Goal: Communication & Community: Answer question/provide support

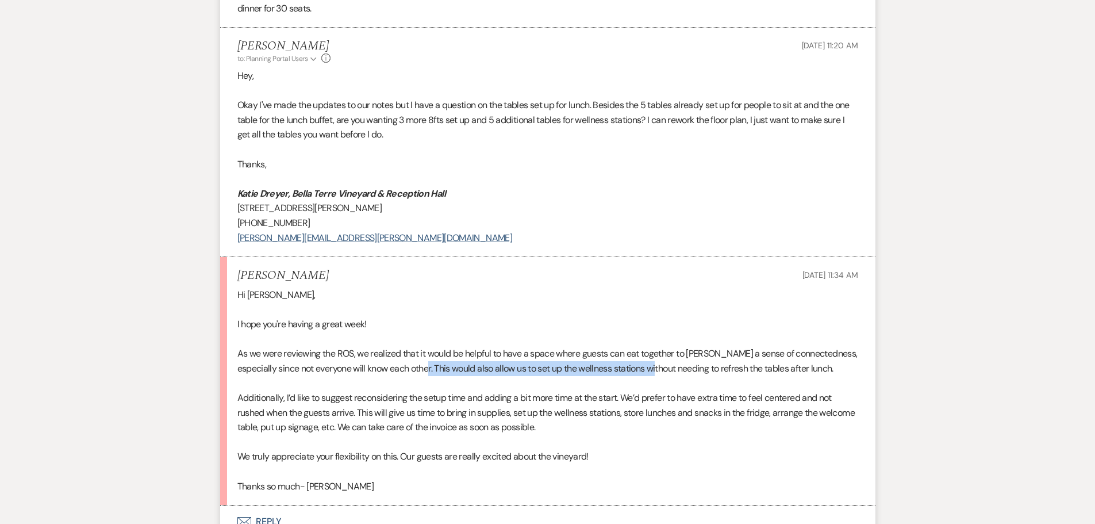
drag, startPoint x: 451, startPoint y: 367, endPoint x: 742, endPoint y: 369, distance: 290.9
click at [689, 369] on div "Hi Katie, I hope you're having a great week! As we were reviewing the ROS, we r…" at bounding box center [547, 390] width 621 height 206
click at [760, 366] on div "Hi Katie, I hope you're having a great week! As we were reviewing the ROS, we r…" at bounding box center [547, 390] width 621 height 206
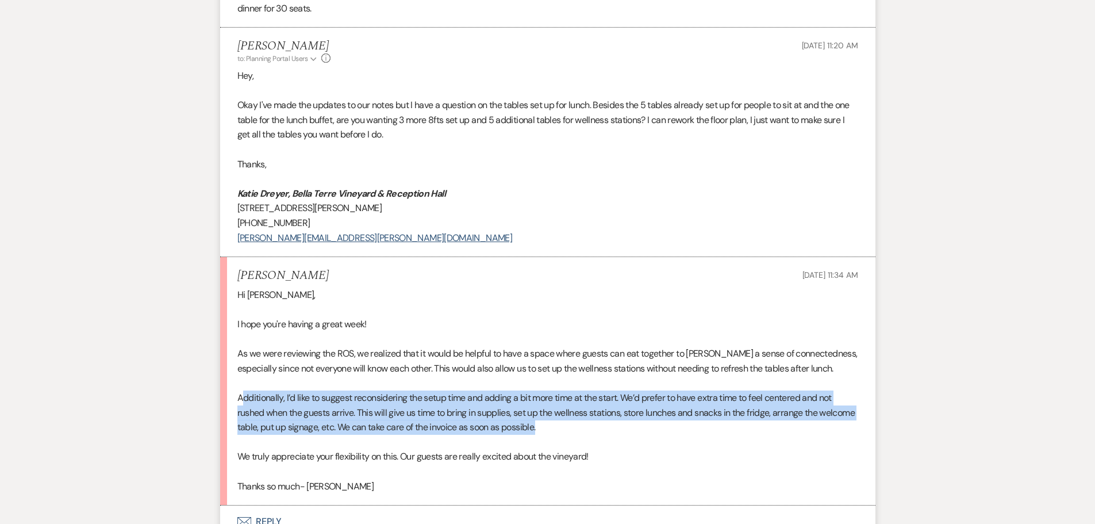
drag, startPoint x: 243, startPoint y: 398, endPoint x: 826, endPoint y: 421, distance: 583.5
click at [826, 421] on div "Hi Katie, I hope you're having a great week! As we were reviewing the ROS, we r…" at bounding box center [547, 390] width 621 height 206
click at [393, 408] on div "Hi Katie, I hope you're having a great week! As we were reviewing the ROS, we r…" at bounding box center [547, 390] width 621 height 206
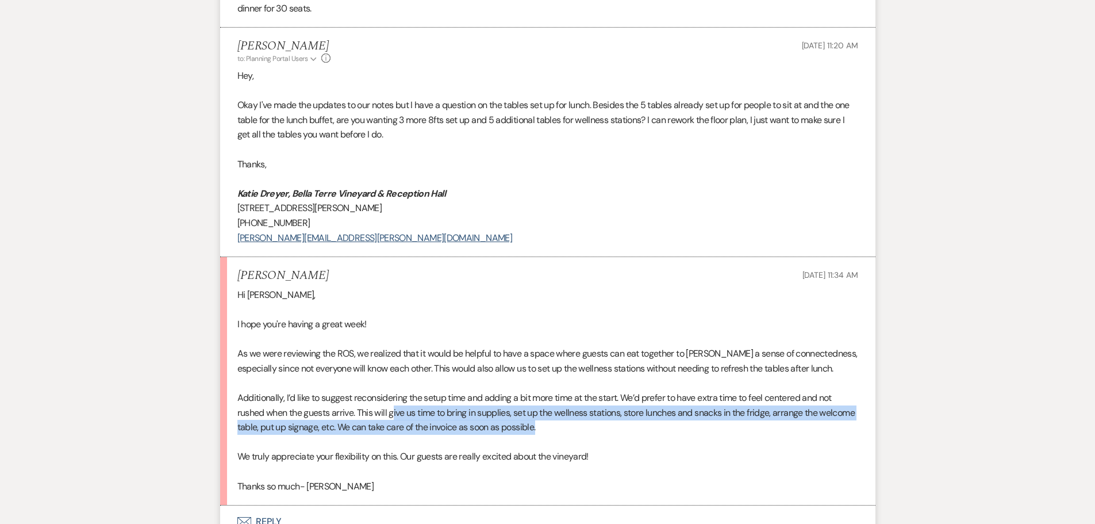
drag, startPoint x: 393, startPoint y: 408, endPoint x: 687, endPoint y: 428, distance: 293.9
click at [687, 428] on div "Hi Katie, I hope you're having a great week! As we were reviewing the ROS, we r…" at bounding box center [547, 390] width 621 height 206
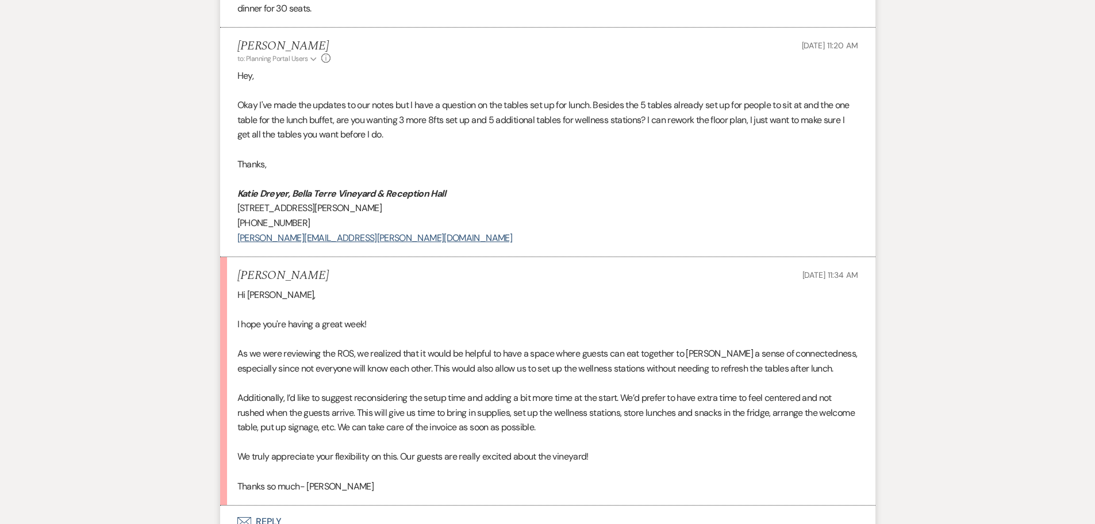
click at [291, 405] on div "Hi Katie, I hope you're having a great week! As we were reviewing the ROS, we r…" at bounding box center [547, 390] width 621 height 206
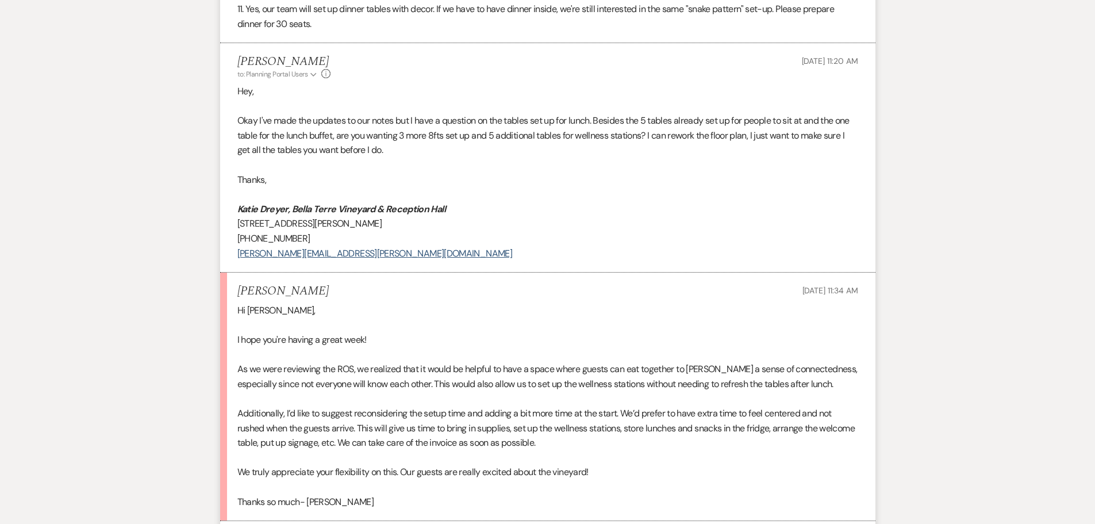
scroll to position [1667, 0]
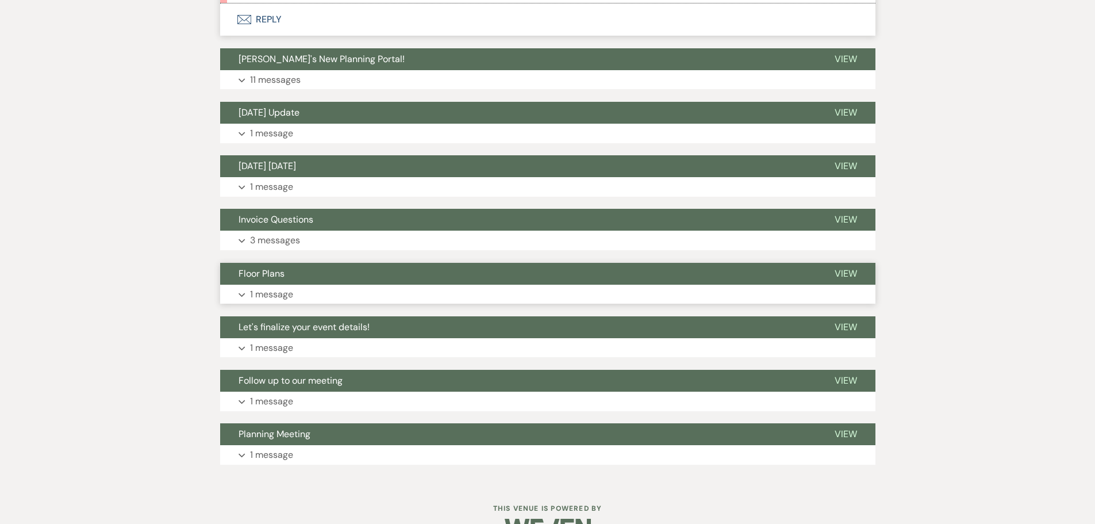
click at [263, 272] on span "Floor Plans" at bounding box center [262, 273] width 46 height 12
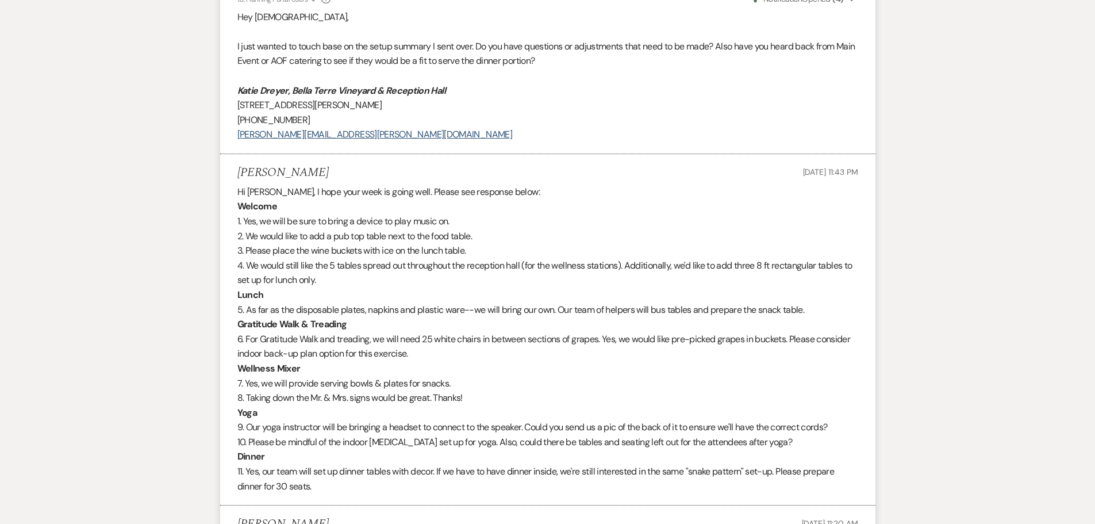
scroll to position [666, 0]
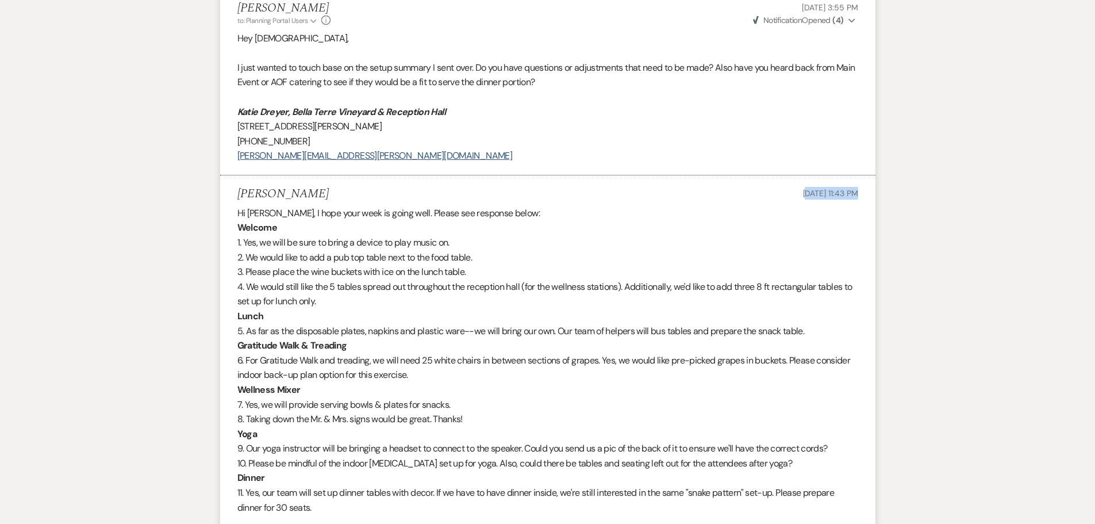
drag, startPoint x: 781, startPoint y: 193, endPoint x: 830, endPoint y: 193, distance: 49.4
click at [830, 193] on span "[DATE] 11:43 PM" at bounding box center [830, 193] width 55 height 10
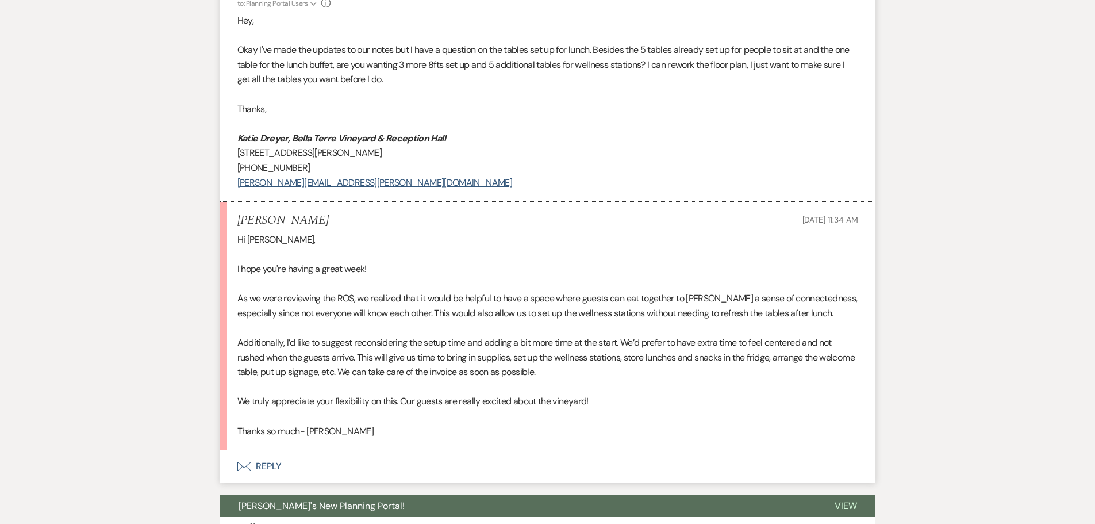
scroll to position [1241, 0]
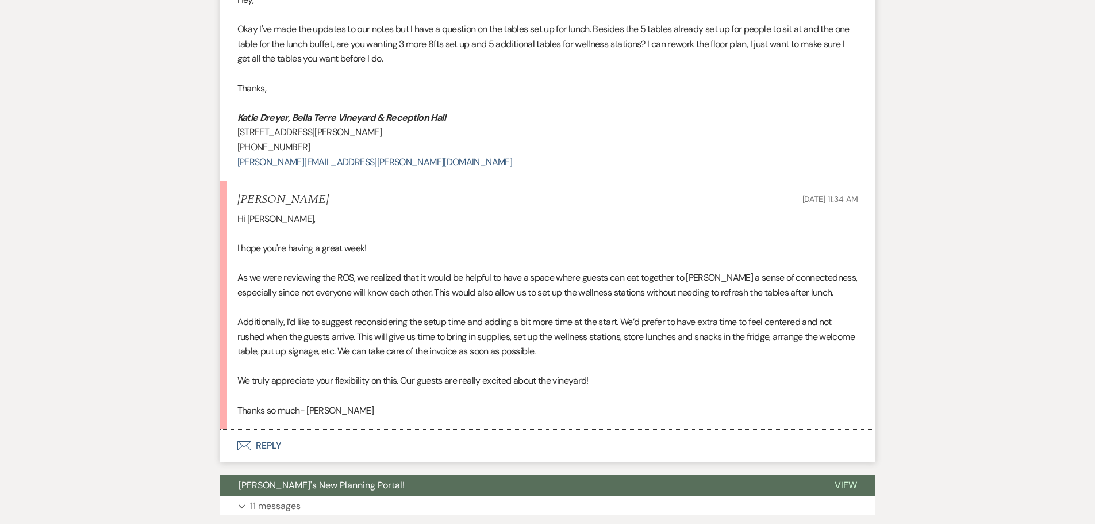
click at [270, 445] on button "Envelope Reply" at bounding box center [547, 446] width 655 height 32
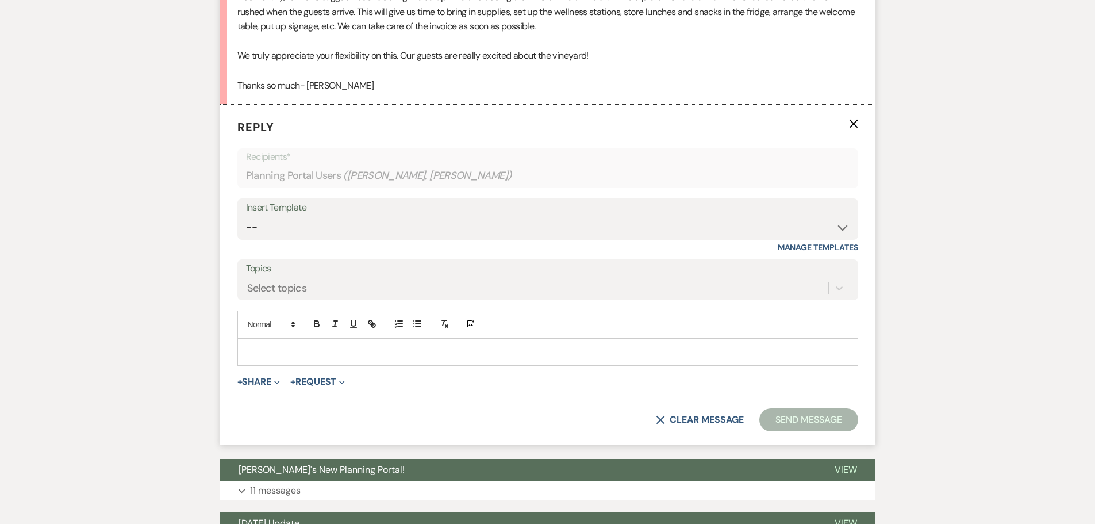
scroll to position [1579, 0]
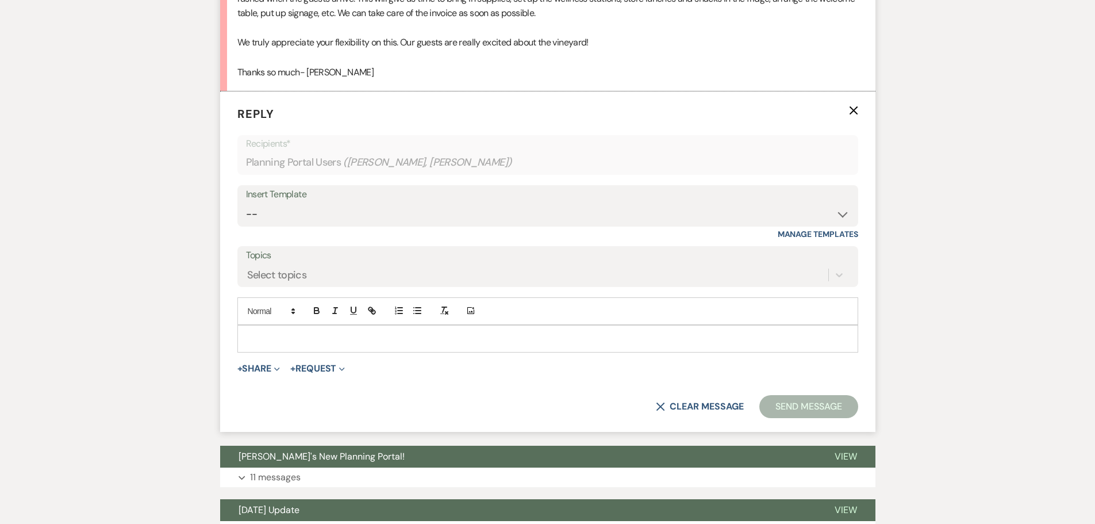
click at [763, 227] on div "Insert Template -- Weven Planning Portal Introduction (Booked Events) Initial I…" at bounding box center [547, 212] width 621 height 54
click at [759, 220] on select "-- Weven Planning Portal Introduction (Booked Events) Initial Inquiry Response …" at bounding box center [548, 214] width 604 height 22
select select "4597"
click at [246, 203] on select "-- Weven Planning Portal Introduction (Booked Events) Initial Inquiry Response …" at bounding box center [548, 214] width 604 height 22
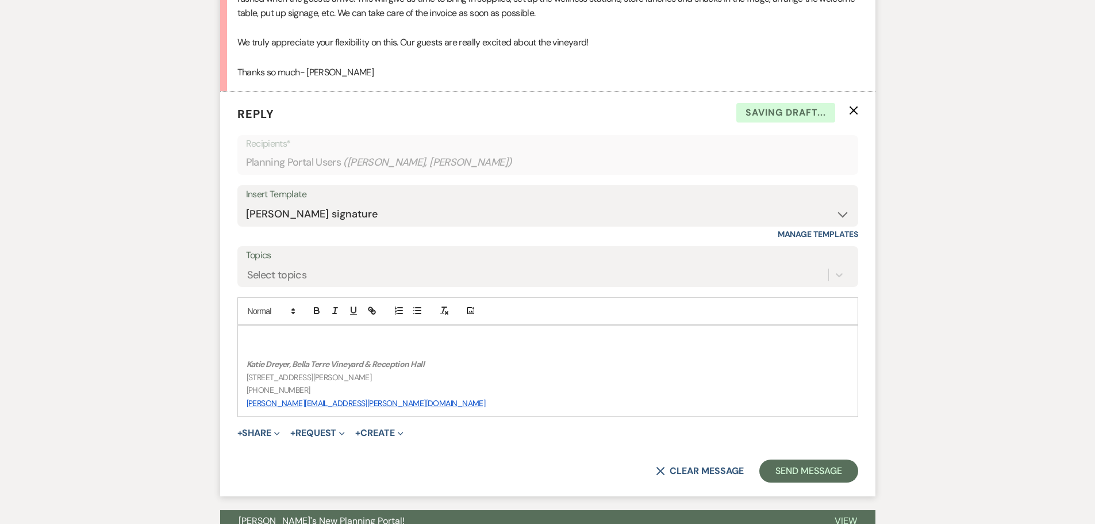
click at [351, 338] on p at bounding box center [548, 338] width 603 height 13
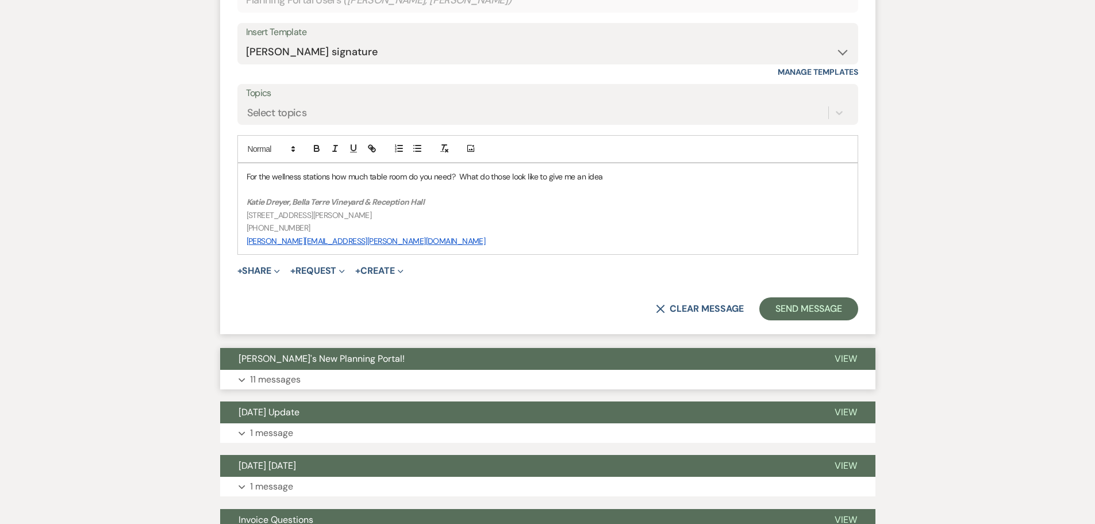
scroll to position [1752, 0]
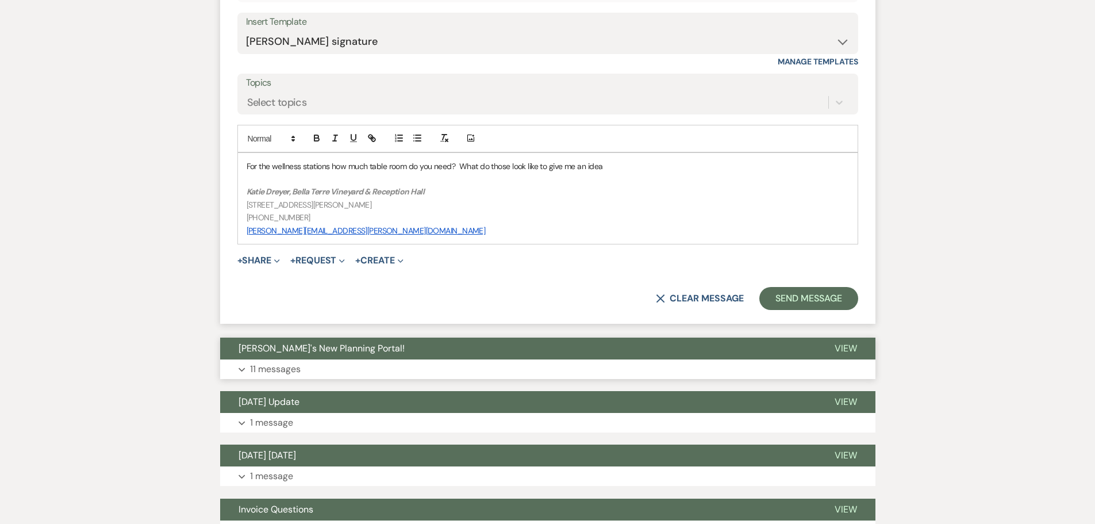
click at [313, 349] on span "[PERSON_NAME]'s New Planning Portal!" at bounding box center [322, 348] width 166 height 12
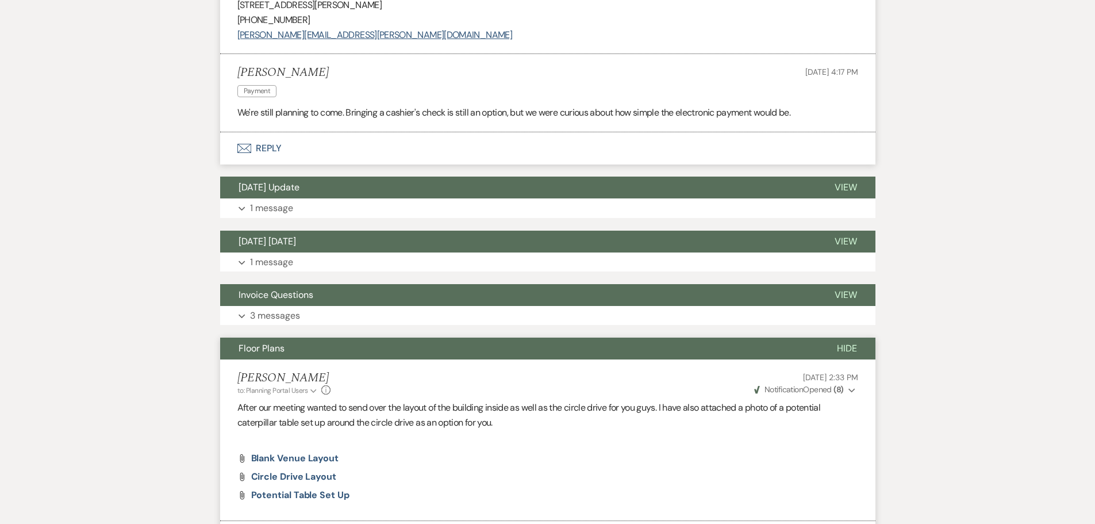
scroll to position [3765, 0]
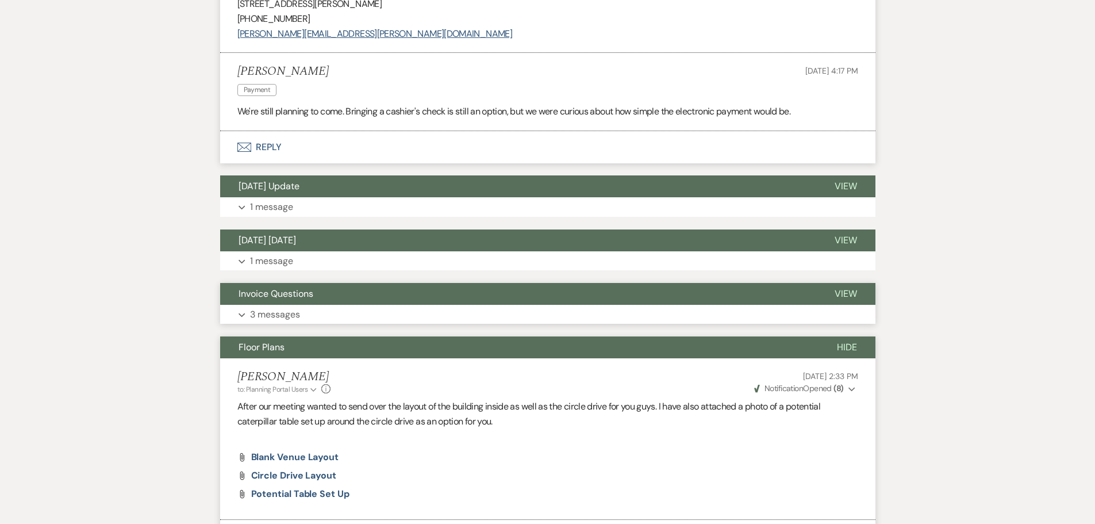
click at [293, 305] on button "Invoice Questions" at bounding box center [518, 294] width 596 height 22
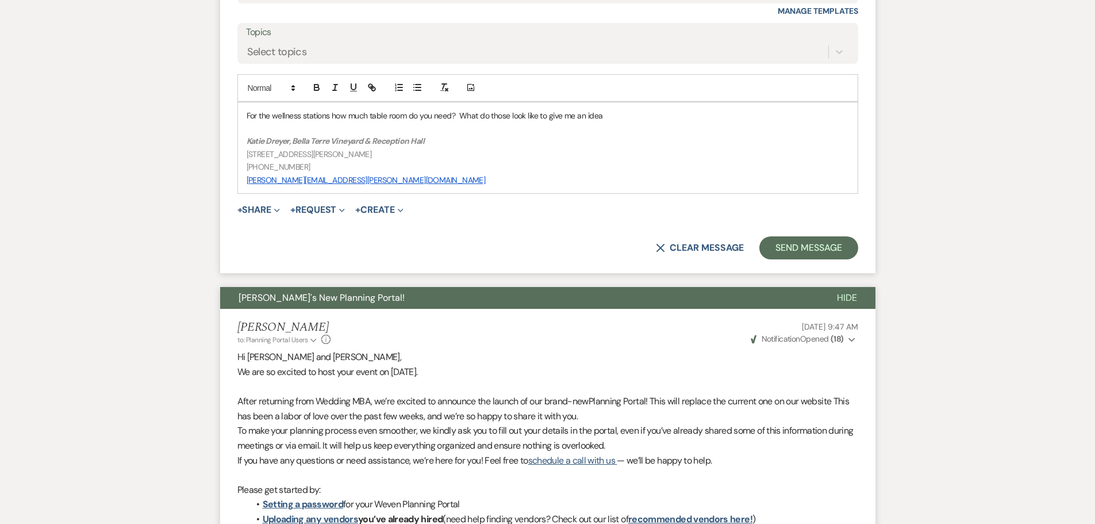
scroll to position [1580, 0]
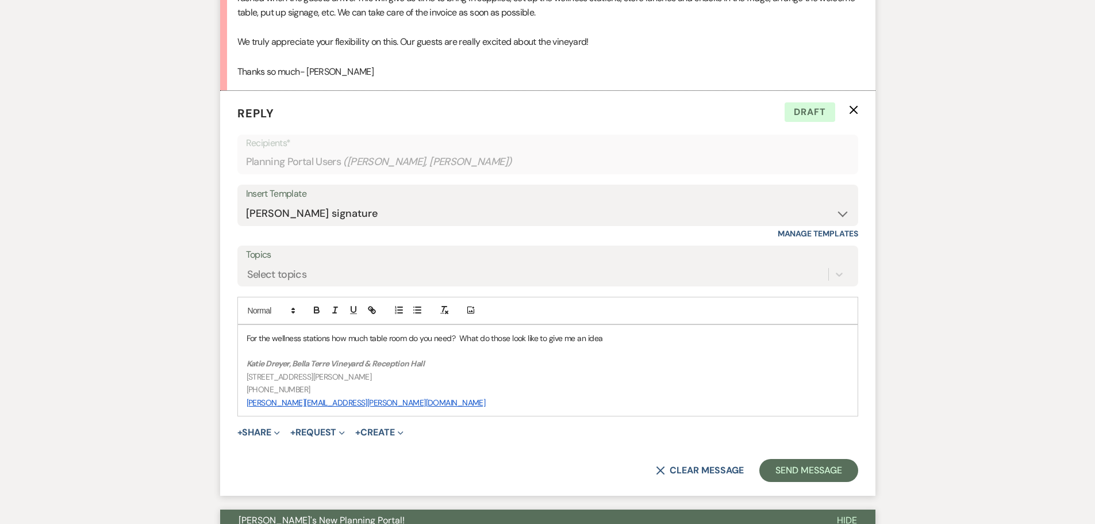
click at [617, 340] on p "For the wellness stations how much table room do you need? What do those look l…" at bounding box center [548, 338] width 603 height 13
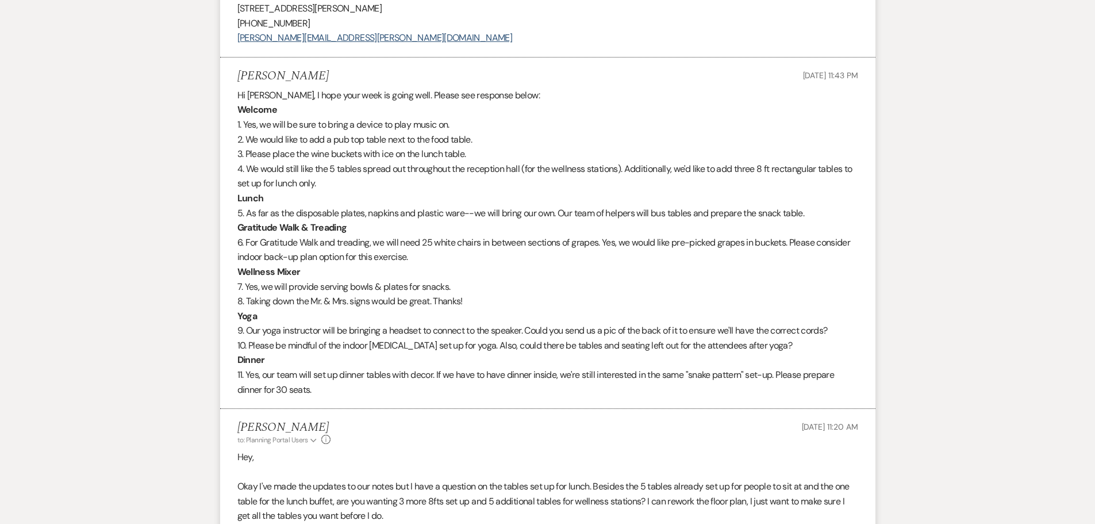
scroll to position [775, 0]
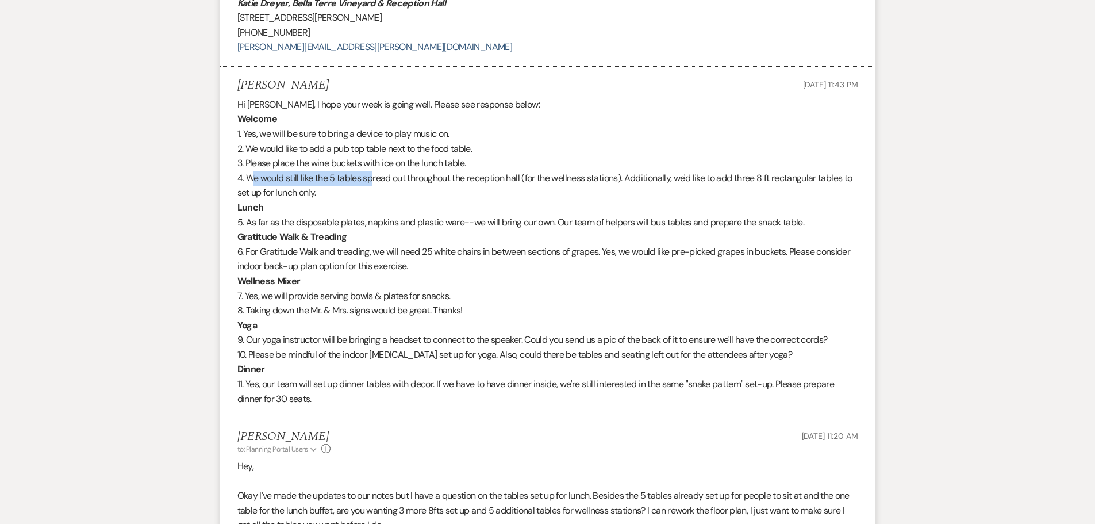
drag, startPoint x: 255, startPoint y: 178, endPoint x: 375, endPoint y: 182, distance: 120.2
click at [375, 182] on p "4. We would still like the 5 tables spread out throughout the reception hall (f…" at bounding box center [547, 185] width 621 height 29
click at [396, 183] on p "4. We would still like the 5 tables spread out throughout the reception hall (f…" at bounding box center [547, 185] width 621 height 29
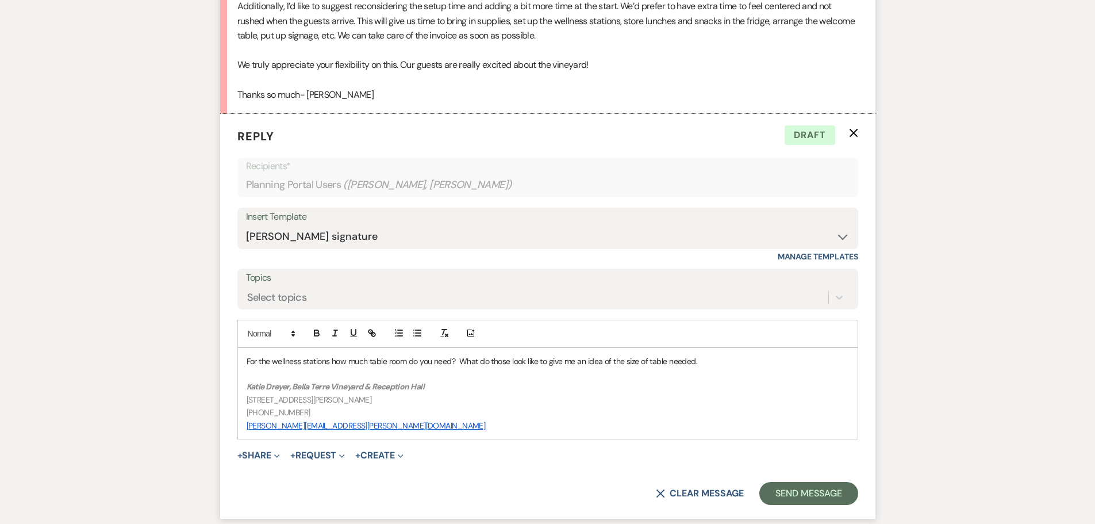
scroll to position [1580, 0]
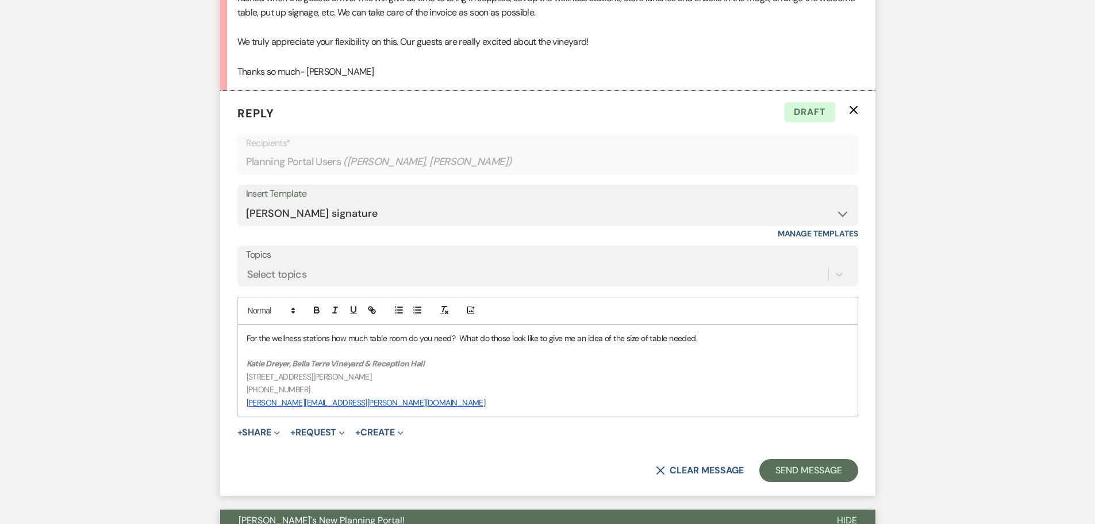
click at [703, 338] on p "For the wellness stations how much table room do you need? What do those look l…" at bounding box center [548, 338] width 603 height 13
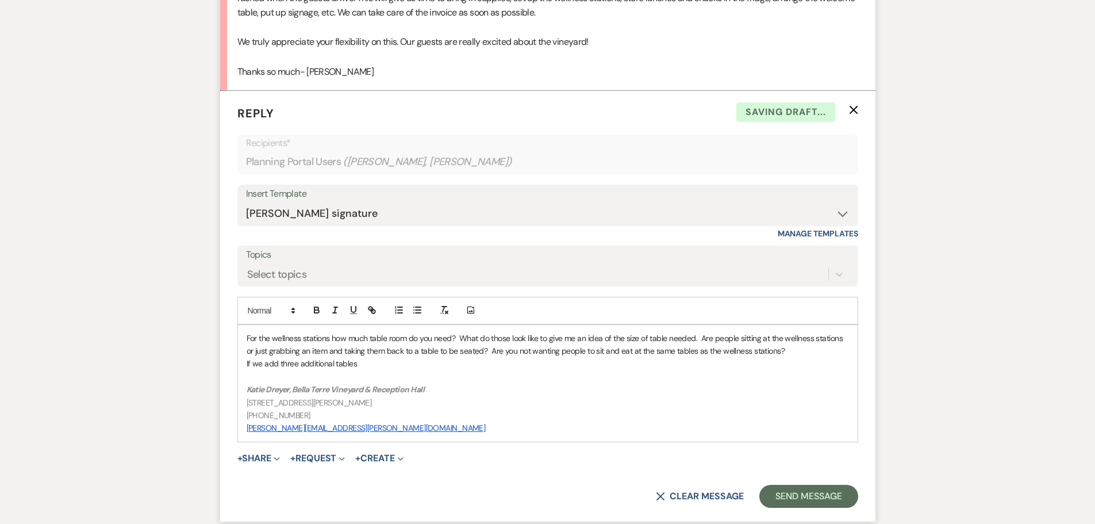
click at [334, 362] on p "If we add three additional tables" at bounding box center [548, 363] width 603 height 13
drag, startPoint x: 367, startPoint y: 366, endPoint x: 438, endPoint y: 342, distance: 74.2
click at [369, 366] on p "If we add three additional 8ft tables at this point it would be an additional $…" at bounding box center [548, 363] width 603 height 13
click at [636, 362] on p "If we add three additional 8ft tables for additional seating at lunch, it would…" at bounding box center [548, 363] width 603 height 13
drag, startPoint x: 281, startPoint y: 362, endPoint x: 615, endPoint y: 375, distance: 334.9
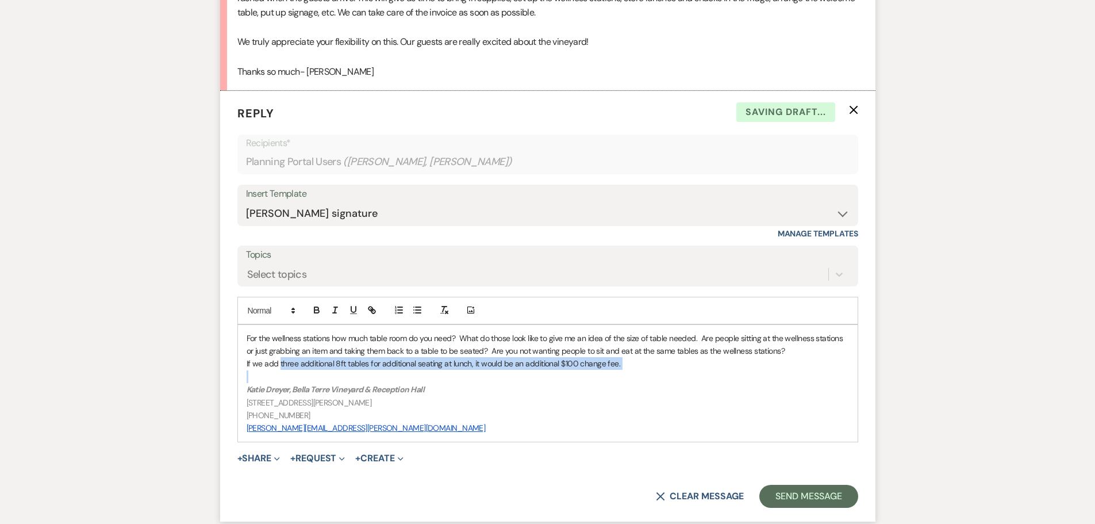
click at [615, 375] on div "For the wellness stations how much table room do you need? What do those look l…" at bounding box center [548, 383] width 620 height 117
click at [496, 379] on p at bounding box center [548, 376] width 603 height 13
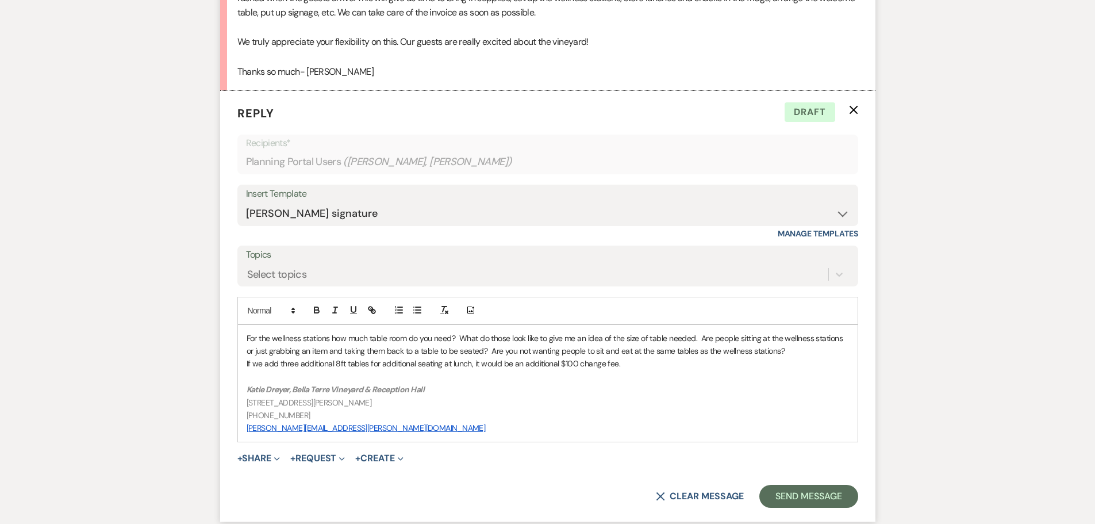
click at [650, 362] on p "If we add three additional 8ft tables for additional seating at lunch, it would…" at bounding box center [548, 363] width 603 height 13
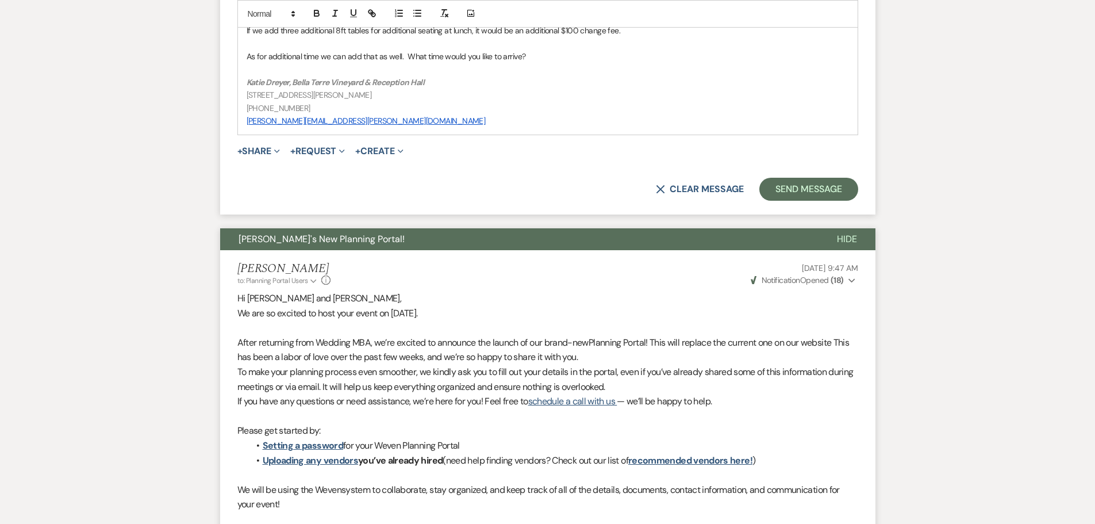
scroll to position [1754, 0]
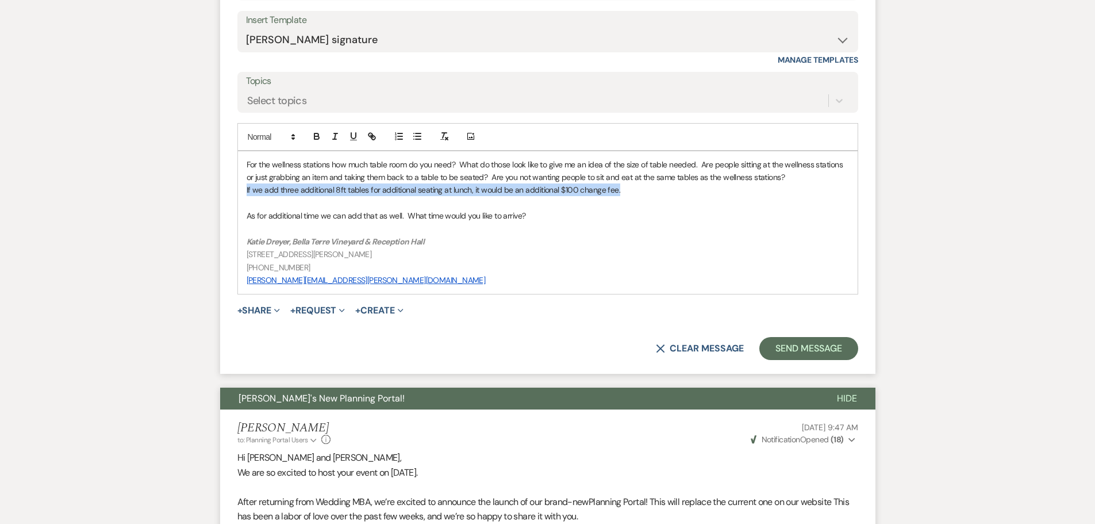
drag, startPoint x: 616, startPoint y: 190, endPoint x: 245, endPoint y: 193, distance: 371.5
click at [245, 193] on div "For the wellness stations how much table room do you need? What do those look l…" at bounding box center [548, 222] width 620 height 143
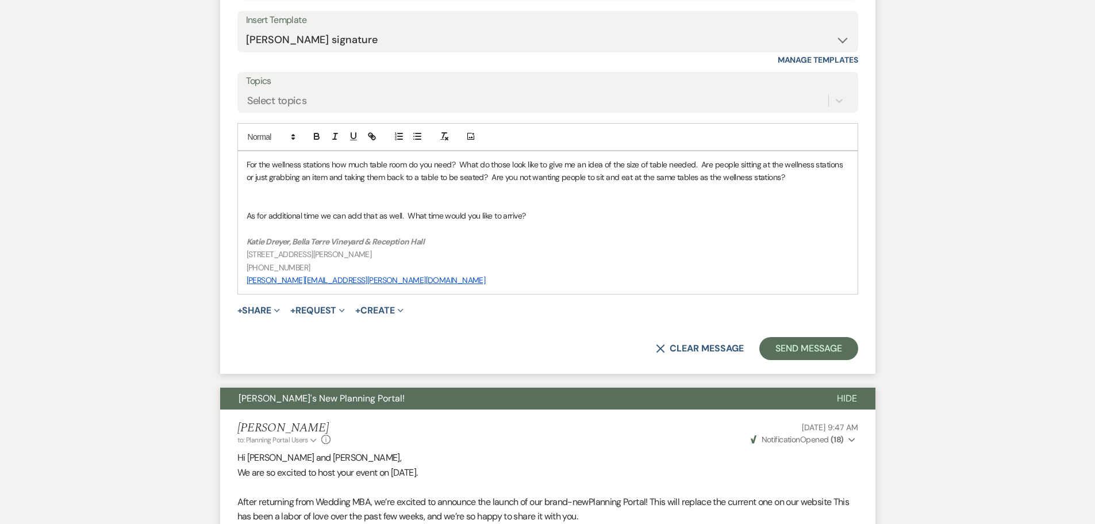
click at [818, 179] on p "For the wellness stations how much table room do you need? What do those look l…" at bounding box center [548, 171] width 603 height 26
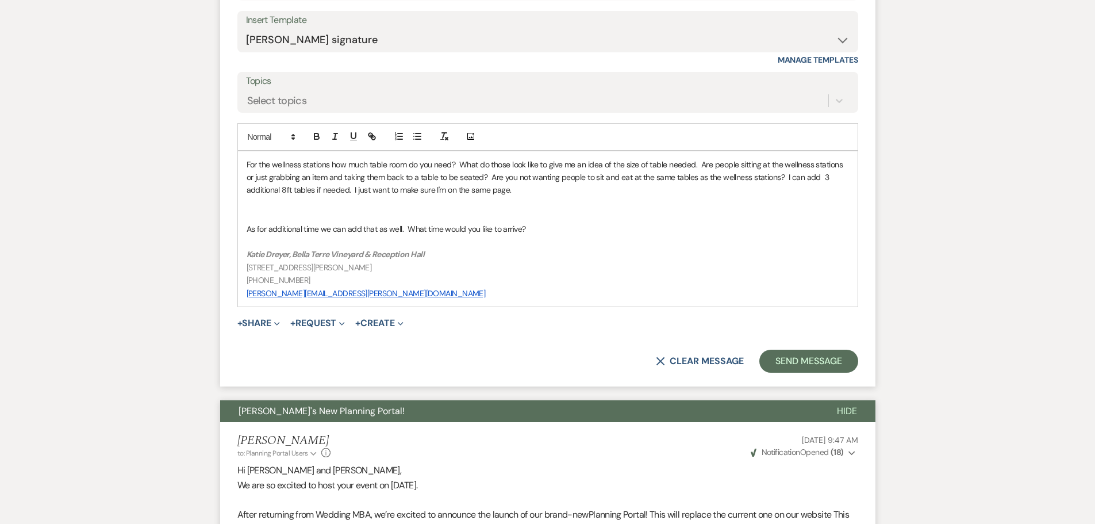
click at [315, 194] on p "For the wellness stations how much table room do you need? What do those look l…" at bounding box center [548, 177] width 603 height 39
click at [301, 208] on p at bounding box center [548, 203] width 603 height 13
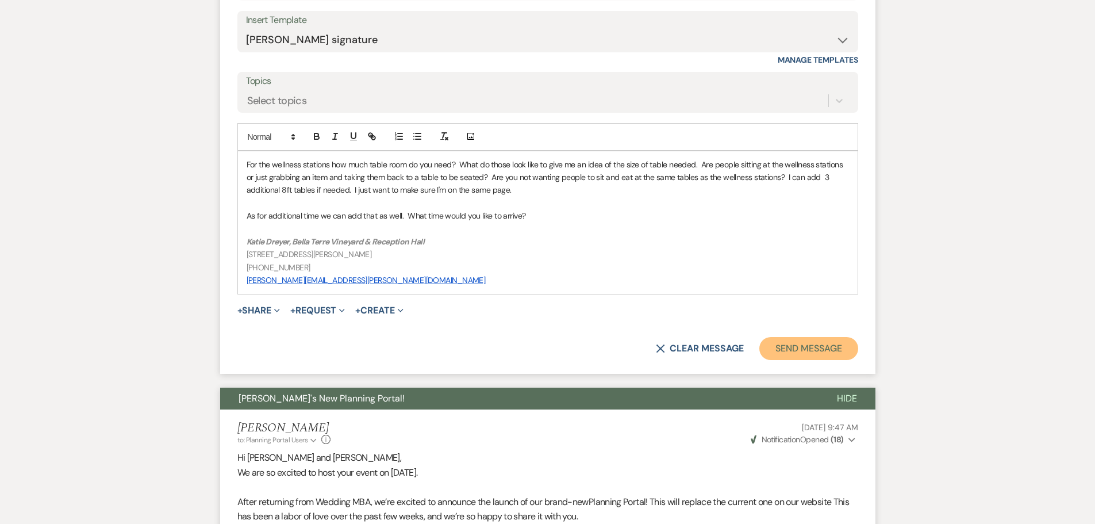
click at [816, 346] on button "Send Message" at bounding box center [809, 348] width 98 height 23
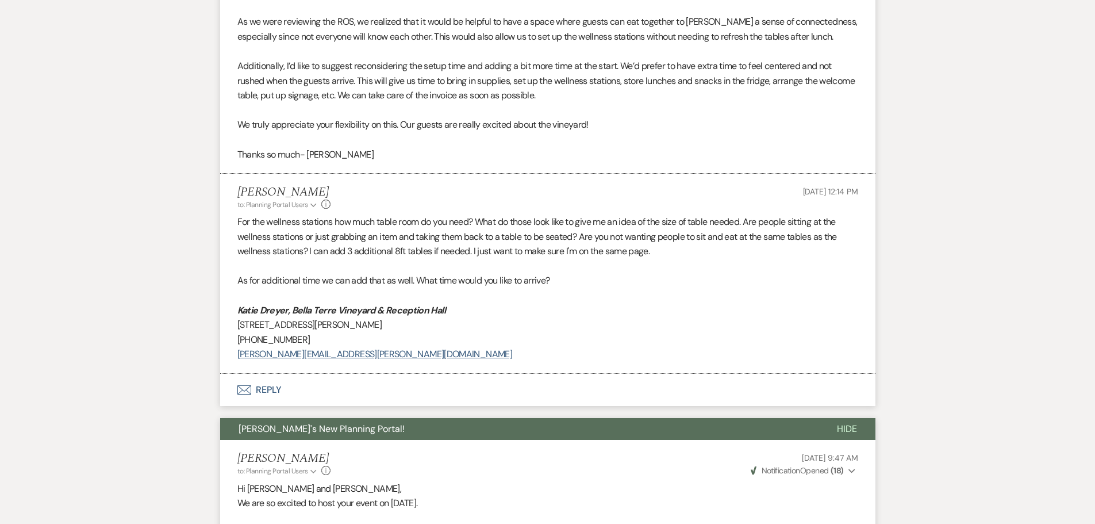
scroll to position [1518, 0]
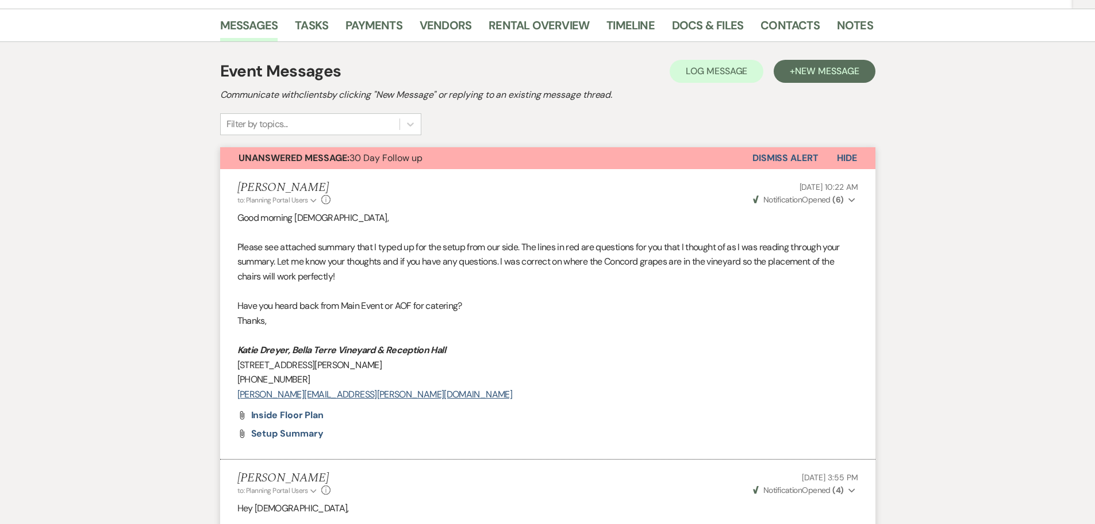
scroll to position [79, 0]
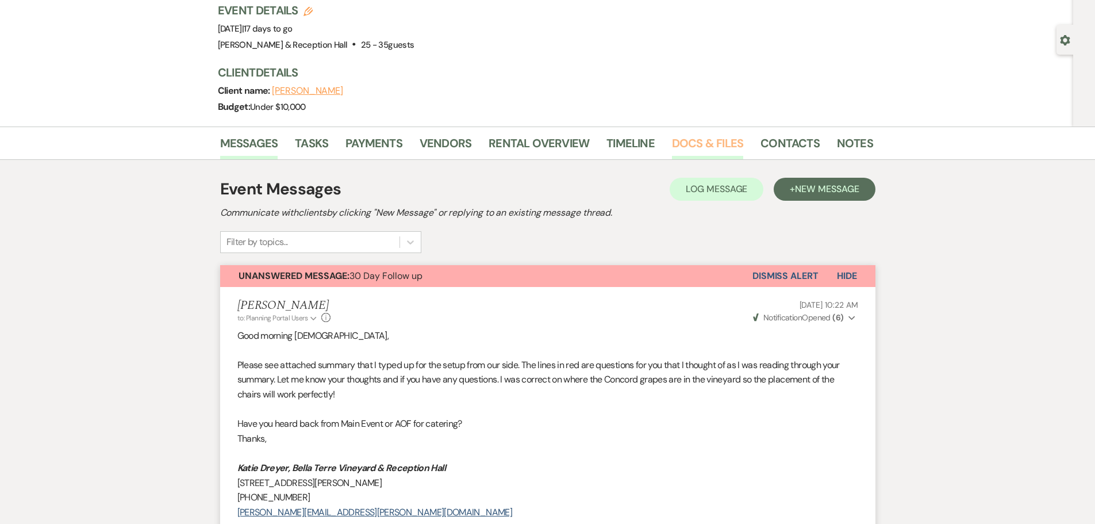
click at [711, 141] on link "Docs & Files" at bounding box center [707, 146] width 71 height 25
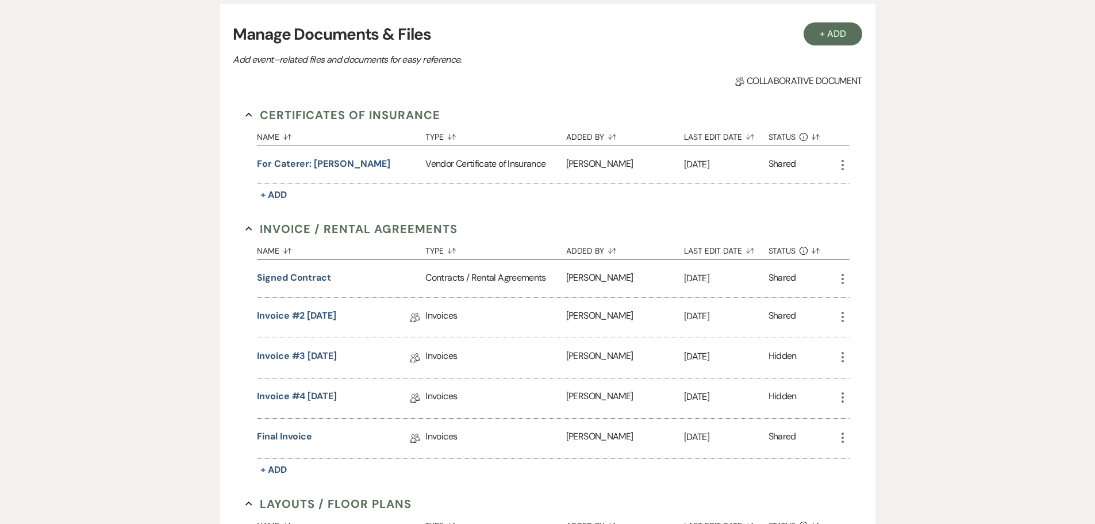
scroll to position [251, 0]
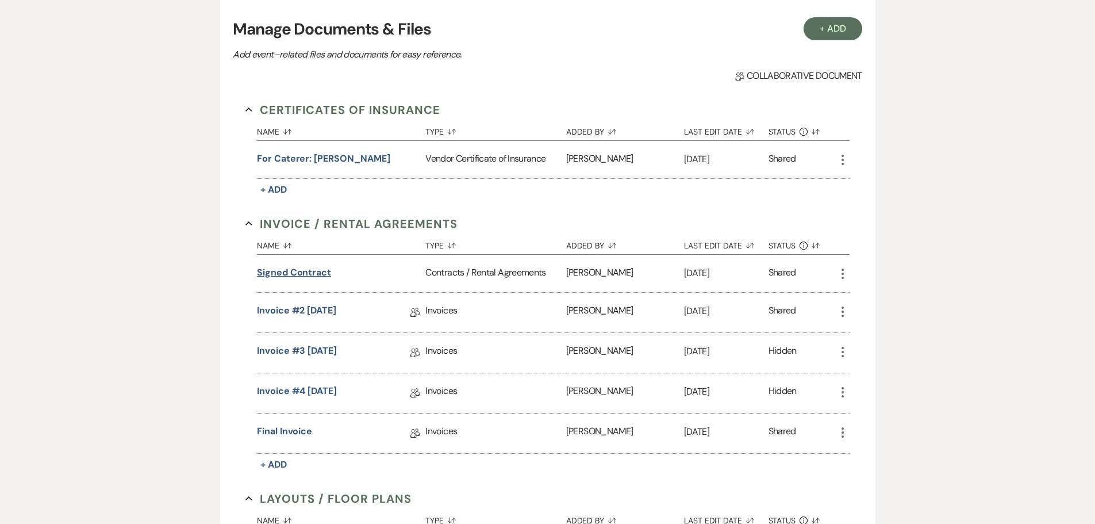
click at [305, 267] on button "Signed Contract" at bounding box center [294, 273] width 74 height 14
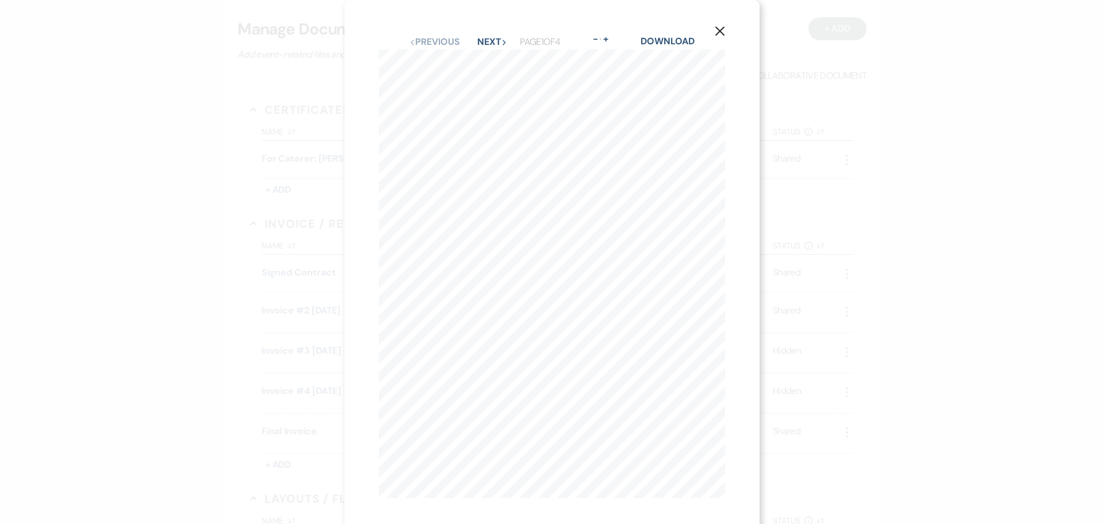
click at [481, 42] on button "Next Next" at bounding box center [492, 41] width 30 height 9
click at [434, 40] on button "Previous Previous" at bounding box center [434, 41] width 50 height 9
click at [717, 29] on icon "X" at bounding box center [720, 31] width 10 height 10
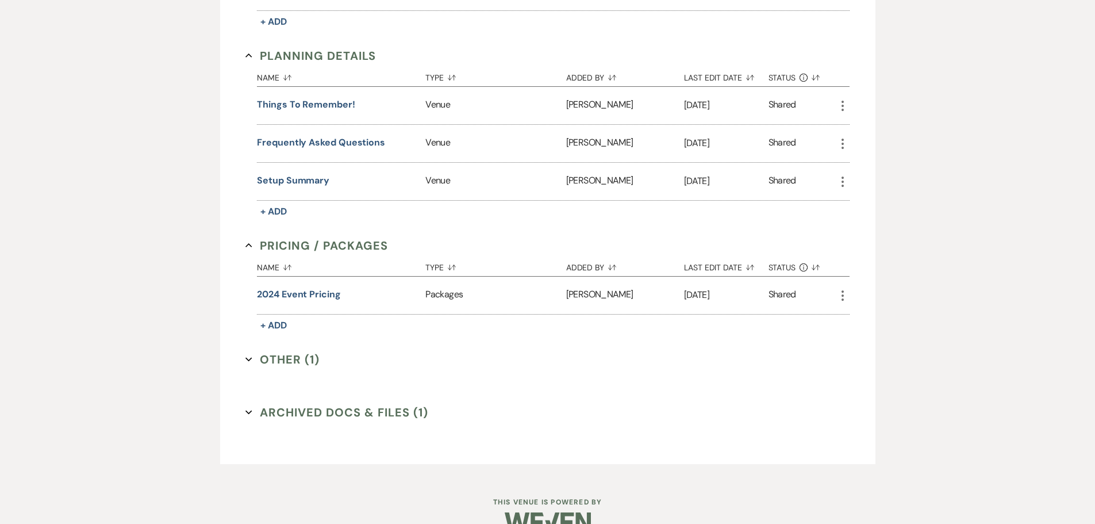
scroll to position [1056, 0]
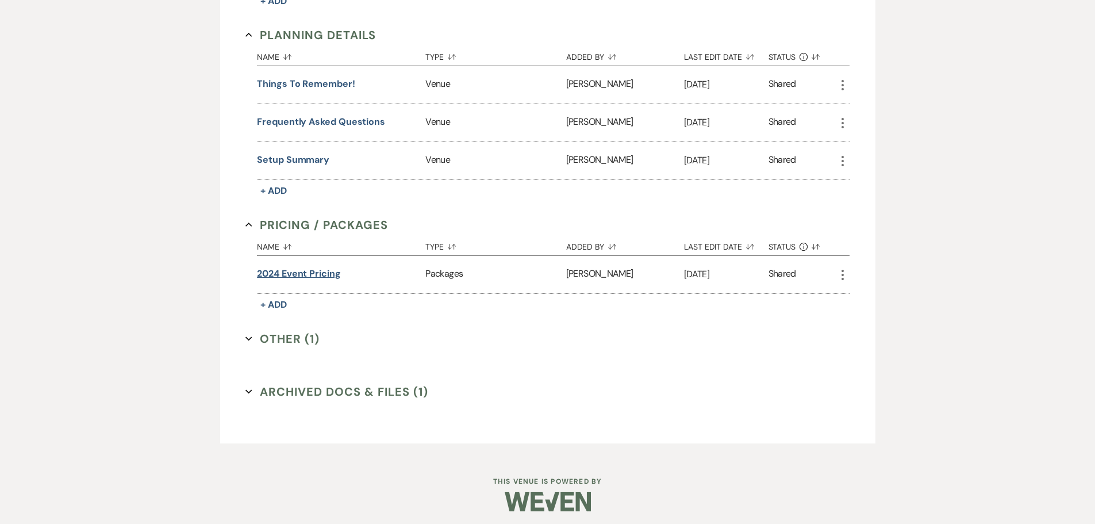
click at [310, 277] on button "2024 event pricing" at bounding box center [299, 274] width 84 height 14
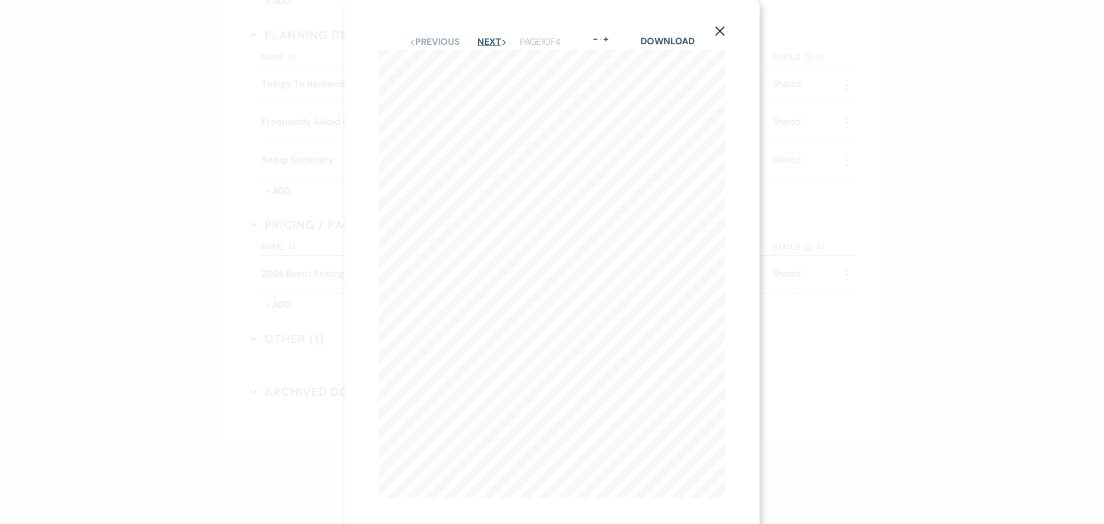
click at [482, 42] on button "Next Next" at bounding box center [492, 41] width 30 height 9
click at [491, 40] on button "Next Next" at bounding box center [492, 41] width 30 height 9
click at [426, 39] on button "Previous Previous" at bounding box center [434, 41] width 50 height 9
click at [724, 30] on icon "X" at bounding box center [720, 31] width 10 height 10
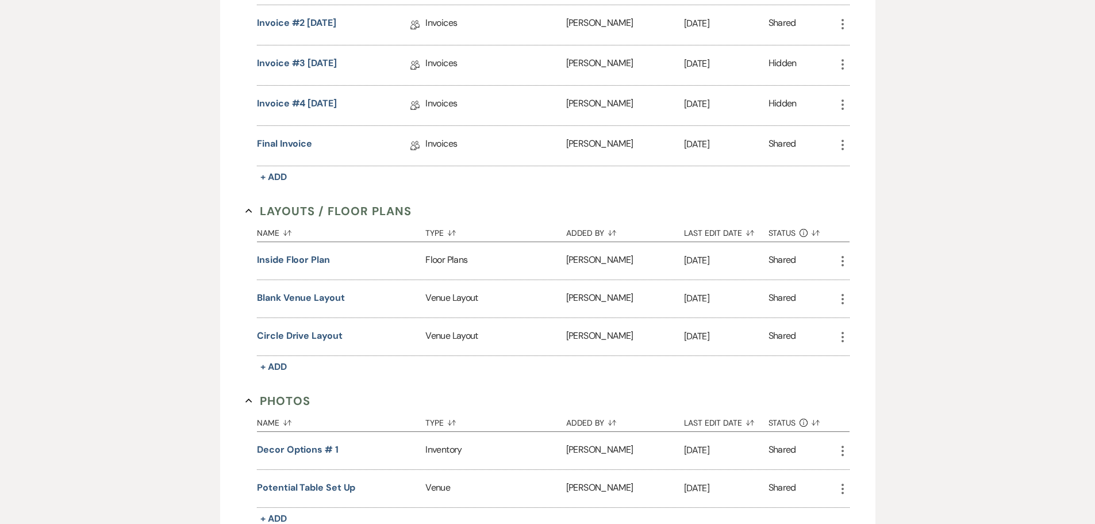
scroll to position [79, 0]
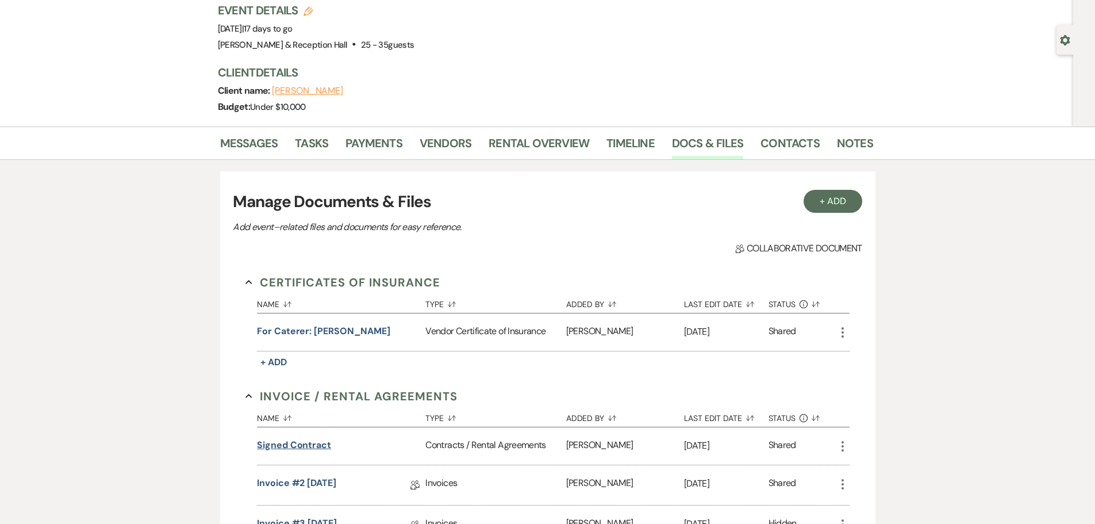
click at [290, 444] on button "Signed Contract" at bounding box center [294, 445] width 74 height 14
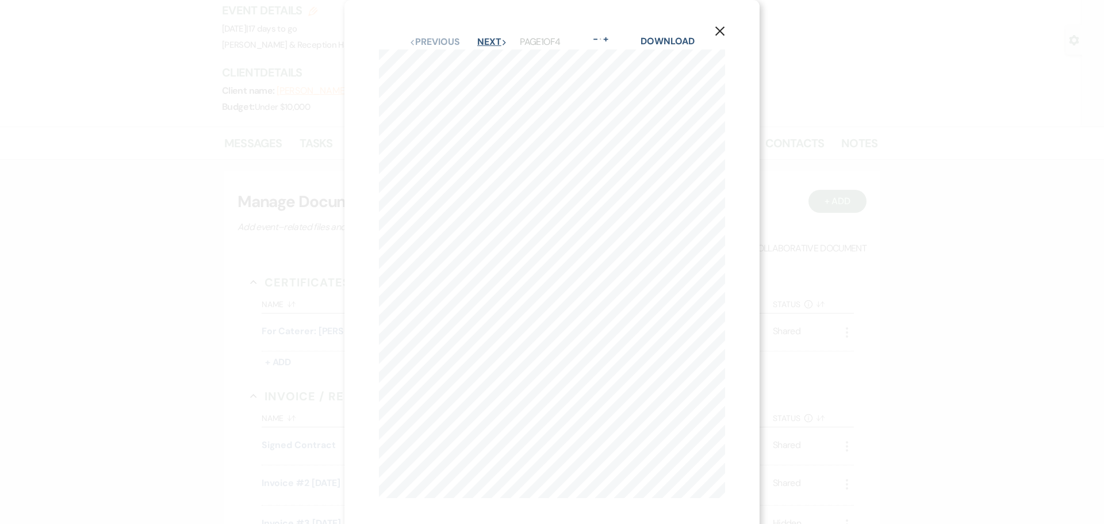
click at [493, 38] on button "Next Next" at bounding box center [492, 41] width 30 height 9
click at [485, 37] on button "Next Next" at bounding box center [492, 41] width 30 height 9
click at [725, 26] on button "X" at bounding box center [719, 31] width 17 height 20
